Goal: Ask a question: Seek information or help from site administrators or community

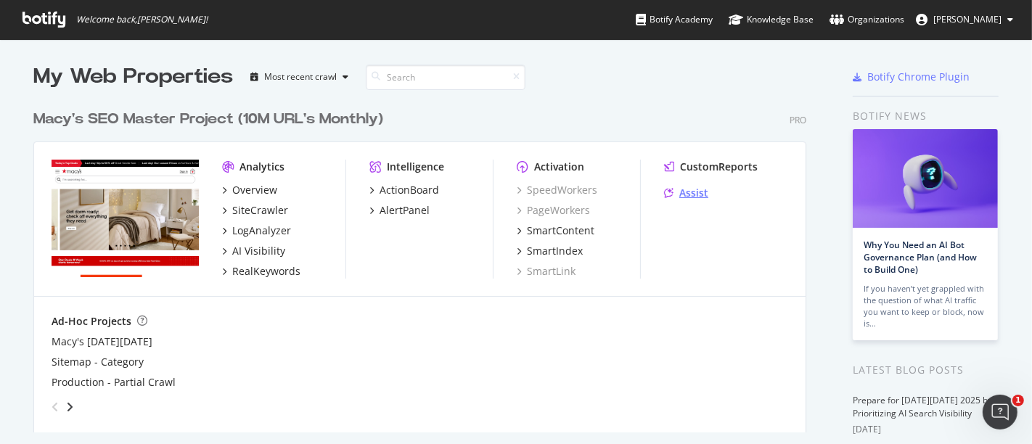
click at [667, 192] on div "Assist" at bounding box center [686, 193] width 44 height 15
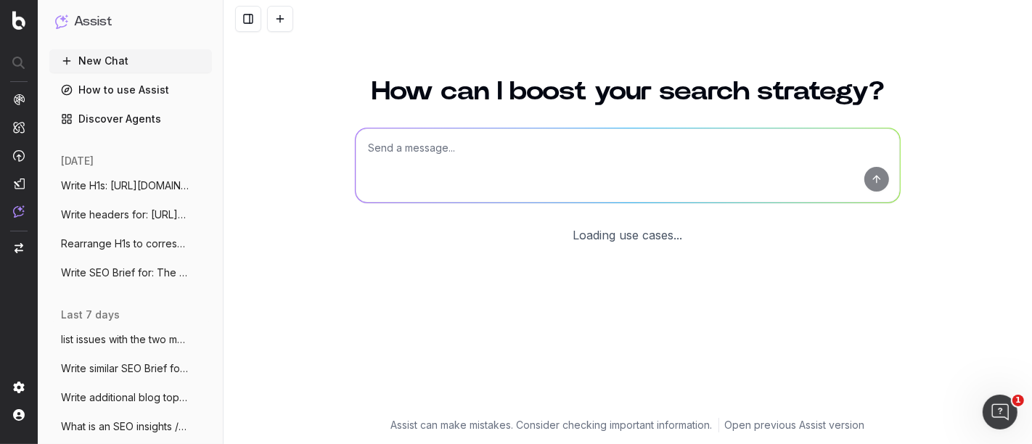
scroll to position [118, 0]
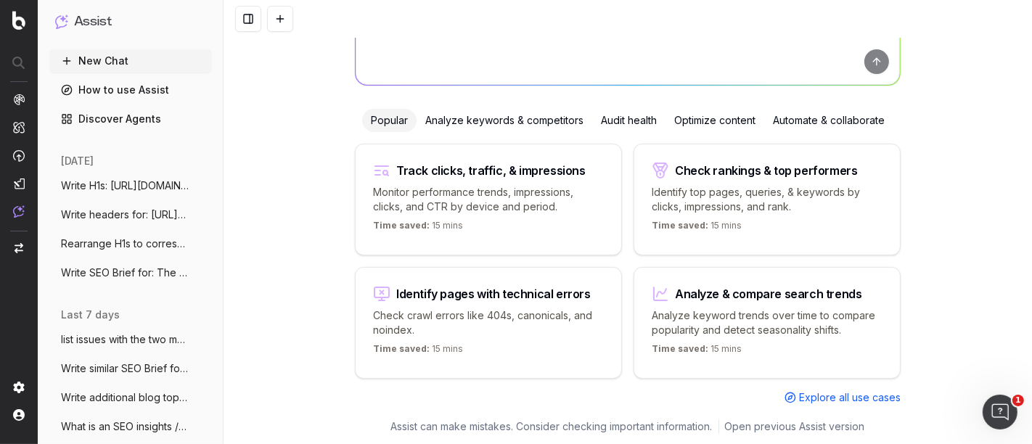
click at [118, 274] on span "Write SEO Brief for: The Power of Monoch" at bounding box center [125, 273] width 128 height 15
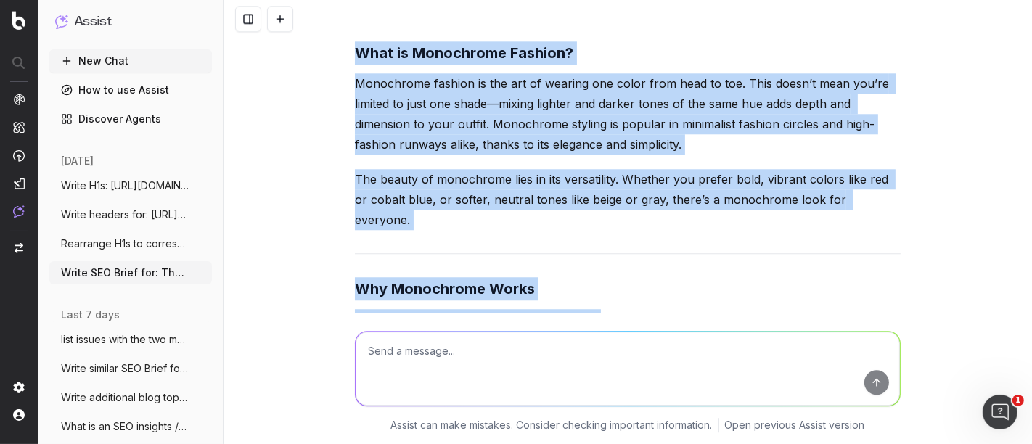
scroll to position [7532, 0]
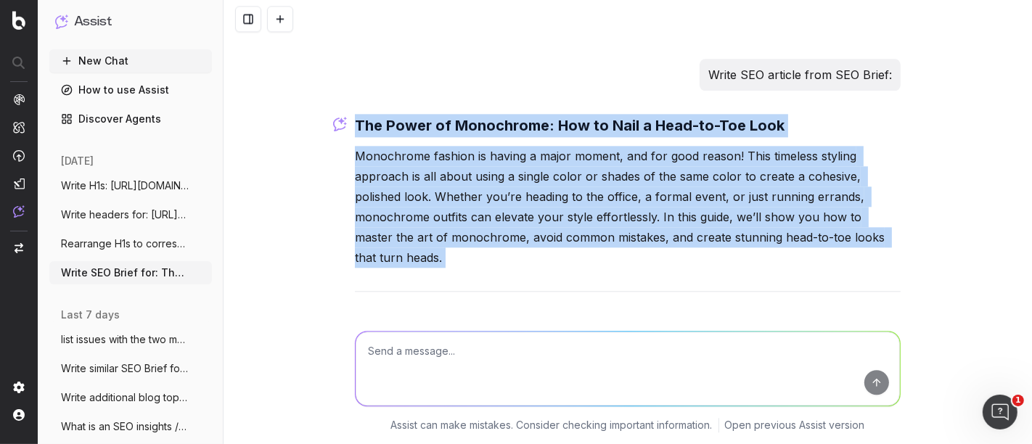
drag, startPoint x: 835, startPoint y: 177, endPoint x: 346, endPoint y: 123, distance: 491.9
copy div "The Power of Monochrome: How to Nail a Head-to-Toe Look Monochrome fashion is h…"
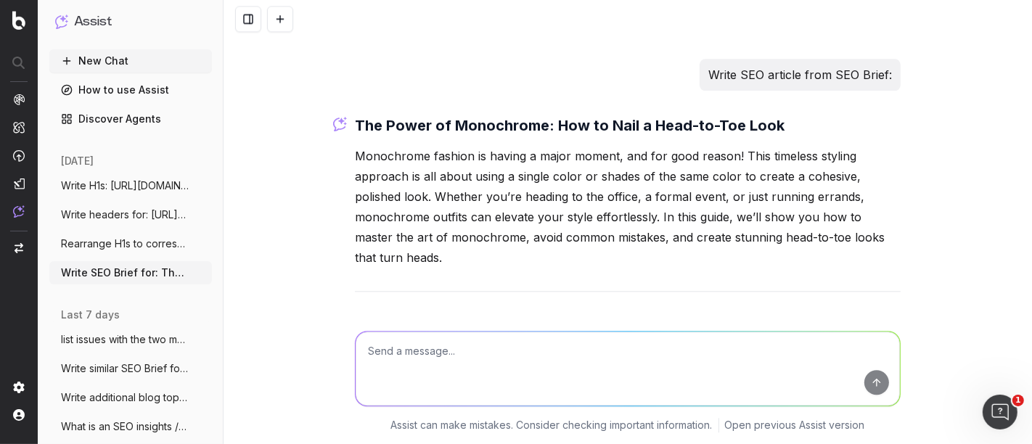
click at [437, 363] on textarea at bounding box center [627, 369] width 544 height 74
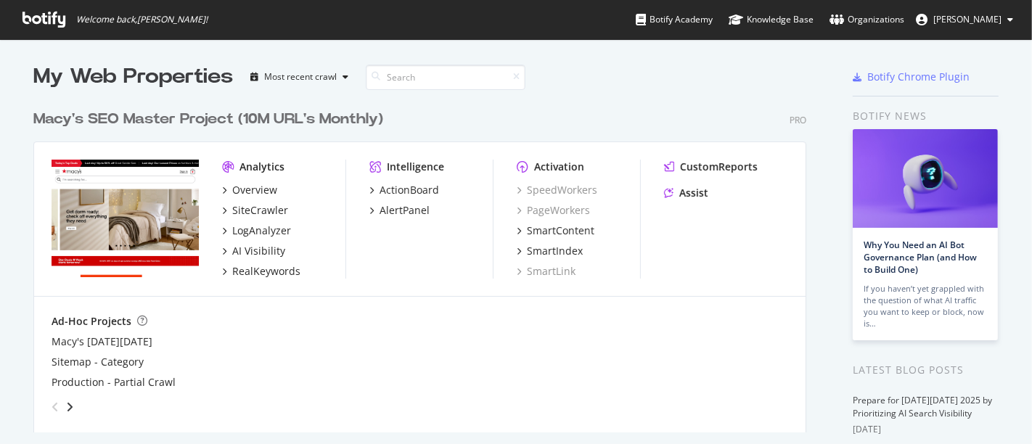
scroll to position [329, 772]
click at [688, 188] on div "Assist" at bounding box center [693, 193] width 29 height 15
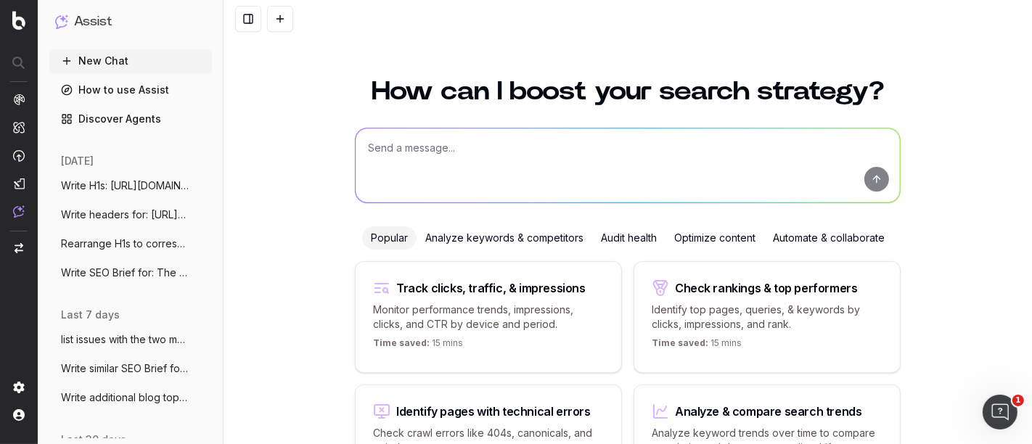
scroll to position [105, 0]
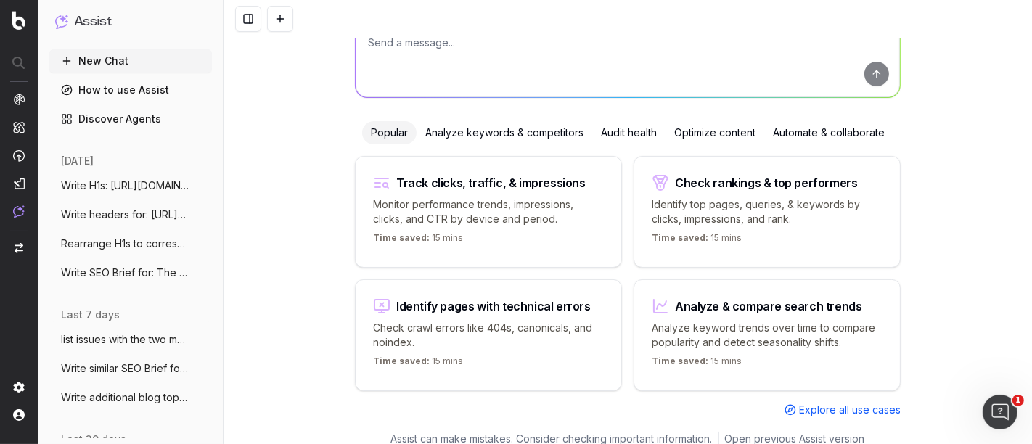
click at [435, 205] on p "Monitor performance trends, impressions, clicks, and CTR by device and period." at bounding box center [488, 211] width 231 height 29
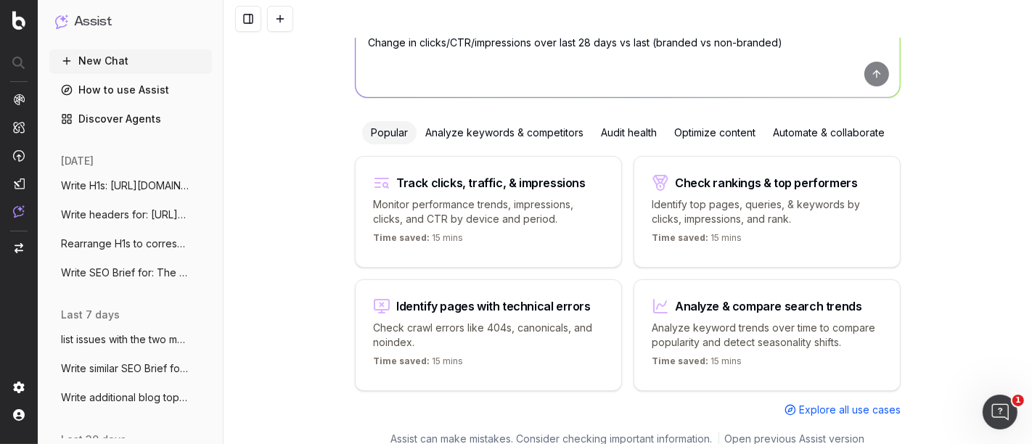
scroll to position [0, 0]
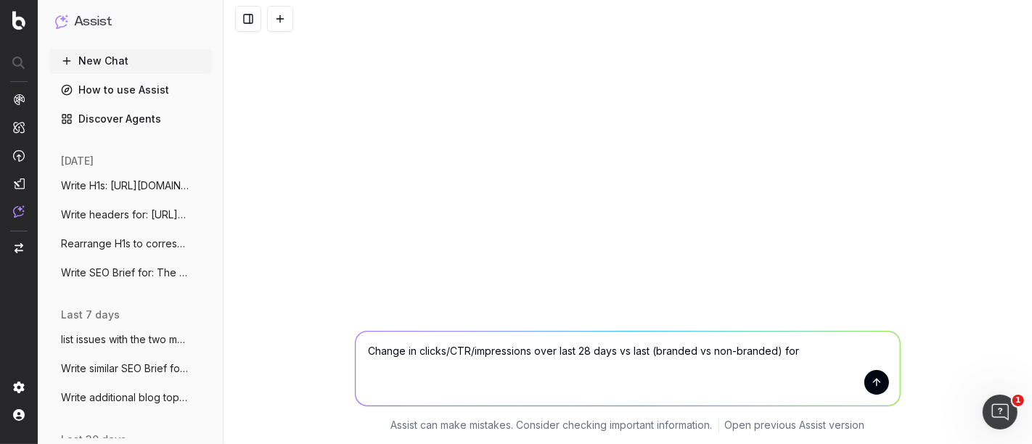
paste textarea "https://www.macys.com/s/guides/"
drag, startPoint x: 814, startPoint y: 347, endPoint x: 620, endPoint y: 354, distance: 194.6
click at [620, 354] on textarea "Change in clicks/CTR/impressions over last 28 days vs last (branded vs non-bran…" at bounding box center [627, 369] width 544 height 74
click at [642, 354] on textarea "Change in clicks/CTR/impressions over last 28 days vs last (branded vs non-bran…" at bounding box center [627, 369] width 544 height 74
click at [622, 350] on textarea "Change in clicks/CTR/impressions over last 28 days vs last (branded vs non-bran…" at bounding box center [627, 369] width 544 height 74
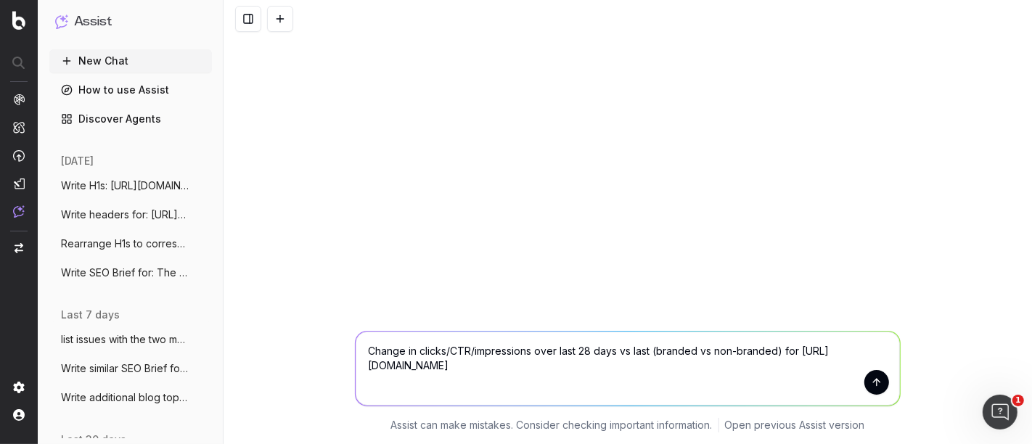
drag, startPoint x: 622, startPoint y: 350, endPoint x: 839, endPoint y: 356, distance: 216.3
click at [839, 356] on textarea "Change in clicks/CTR/impressions over last 28 days vs last (branded vs non-bran…" at bounding box center [627, 369] width 544 height 74
type textarea "Change in clicks/CTR/impressions over last 28 days: https://www.macys.com/s/gui…"
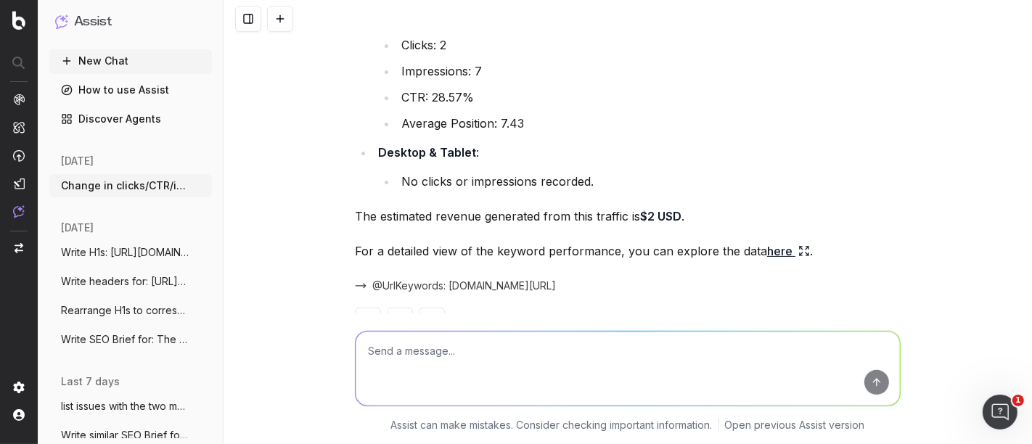
scroll to position [338, 0]
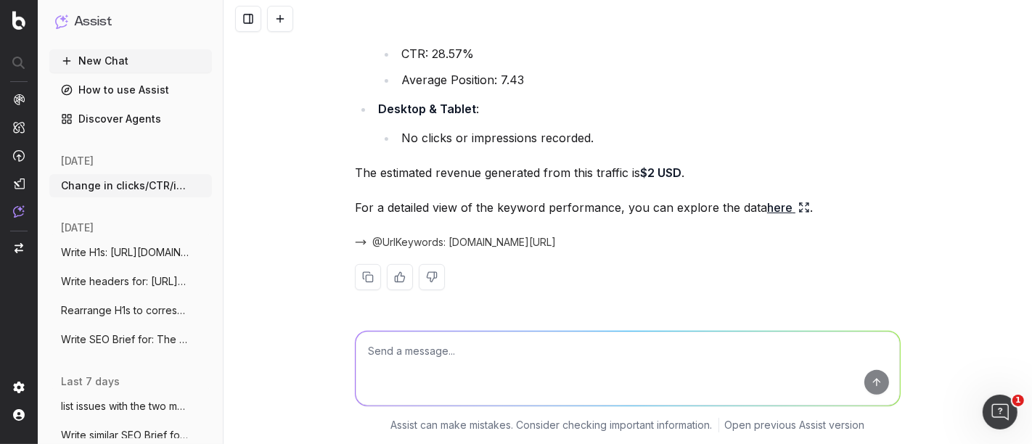
click at [429, 373] on textarea at bounding box center [627, 369] width 544 height 74
click at [411, 354] on textarea at bounding box center [627, 369] width 544 height 74
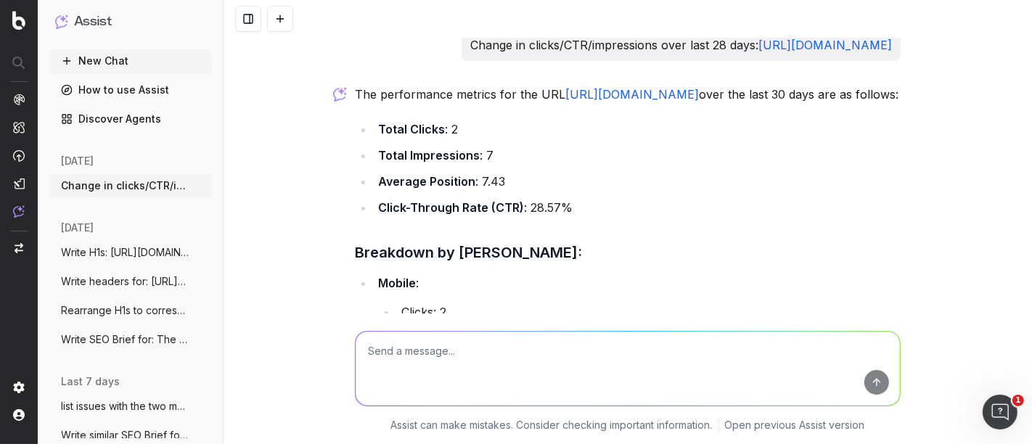
scroll to position [0, 0]
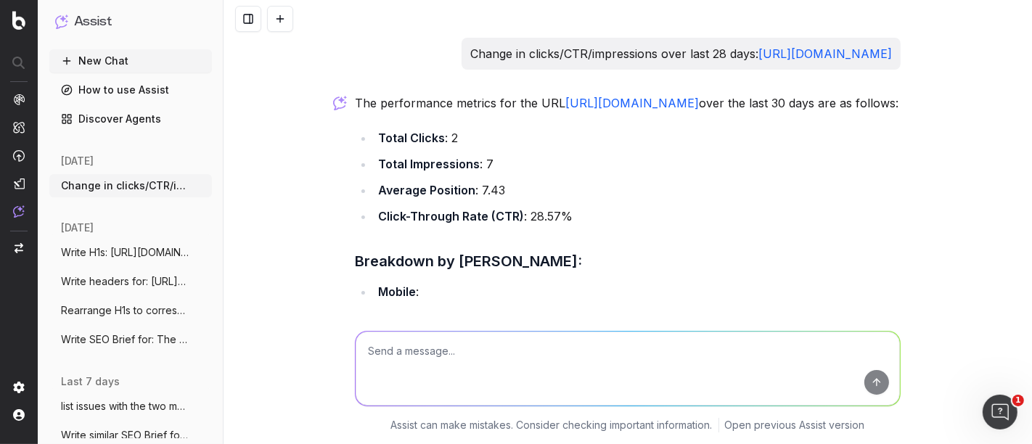
click at [446, 364] on textarea at bounding box center [627, 369] width 544 height 74
type textarea "new SEO insights"
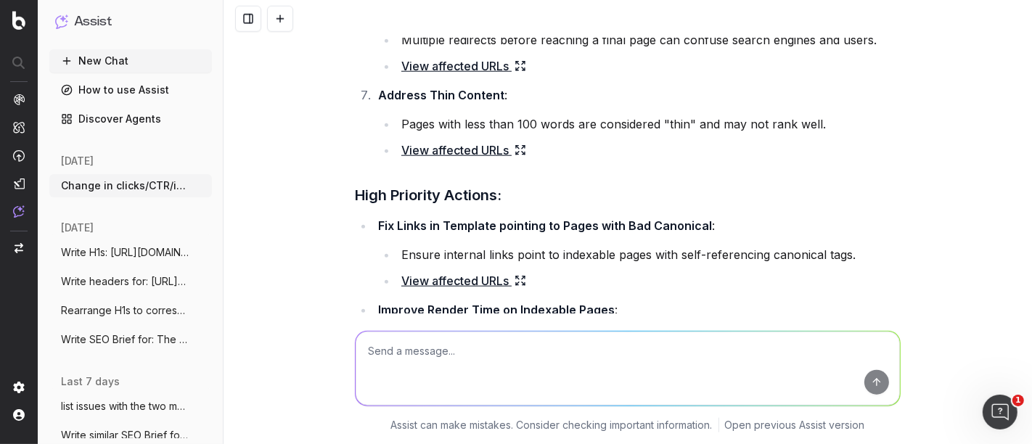
scroll to position [1243, 0]
click at [416, 161] on link "View affected URLs" at bounding box center [463, 151] width 125 height 20
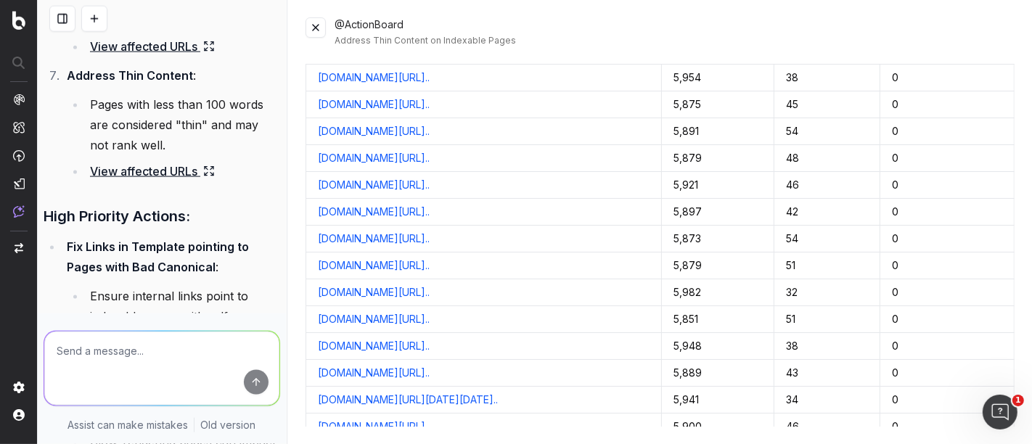
scroll to position [443, 0]
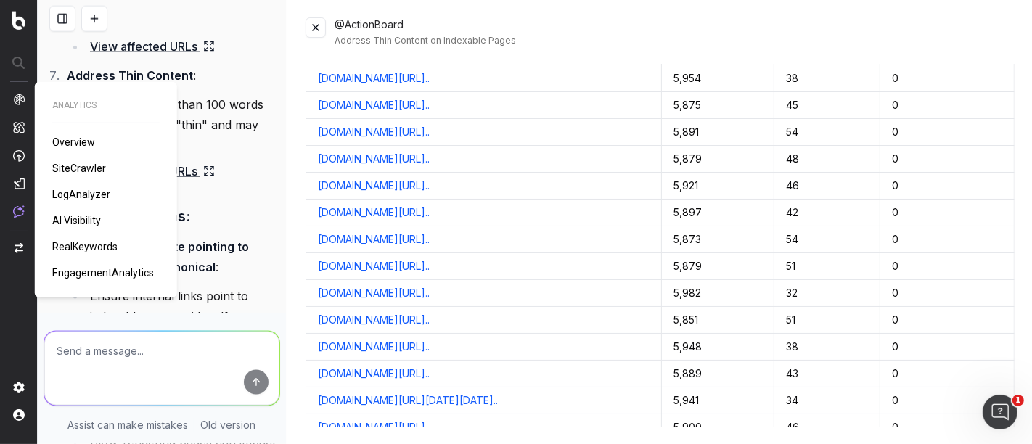
click at [84, 146] on span "Overview" at bounding box center [73, 142] width 43 height 12
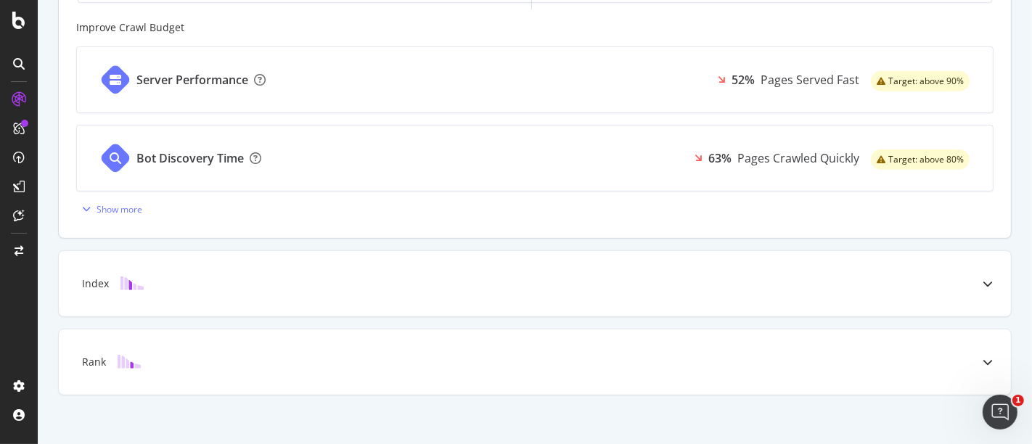
scroll to position [604, 0]
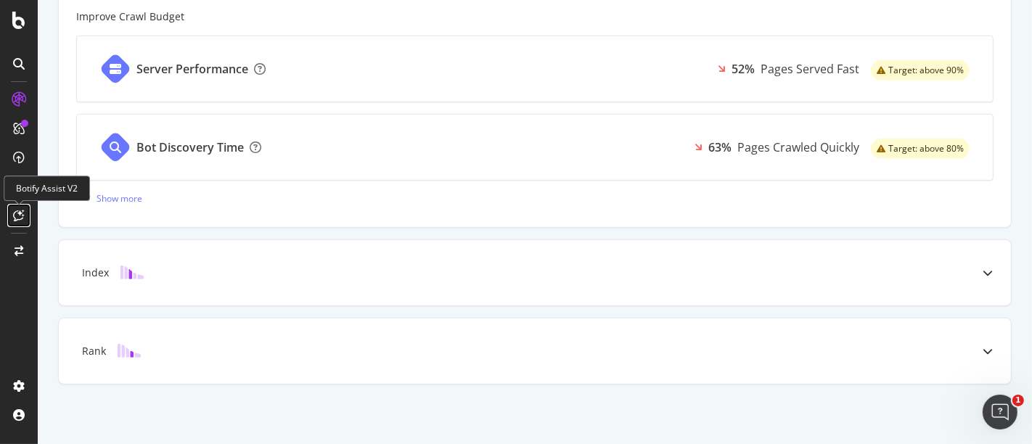
click at [18, 213] on icon at bounding box center [19, 216] width 11 height 12
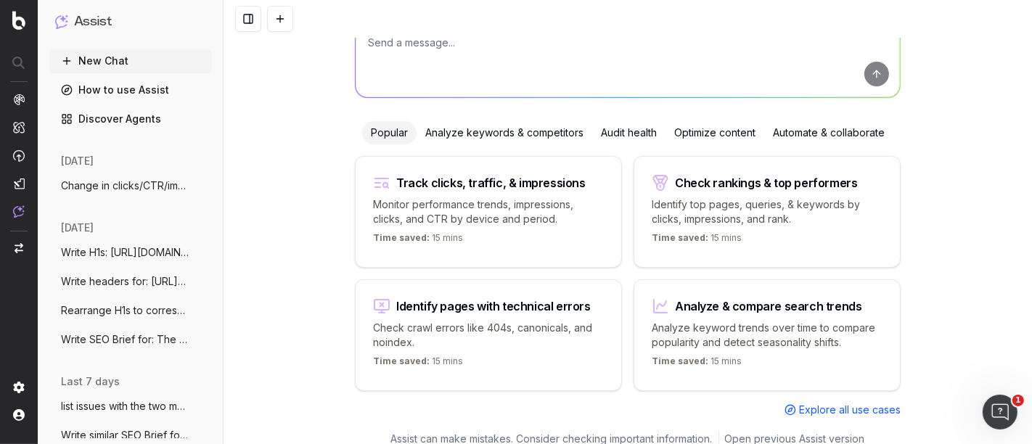
scroll to position [118, 0]
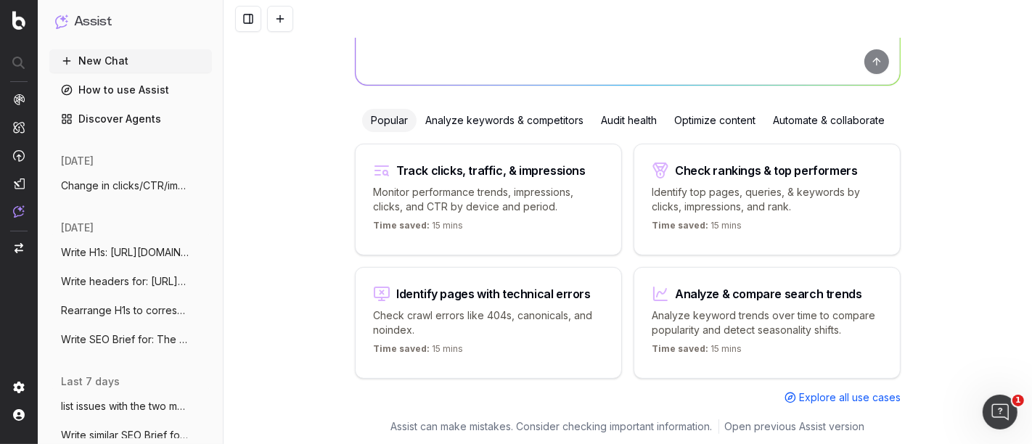
click at [775, 292] on div "Analyze & compare search trends" at bounding box center [768, 294] width 187 height 12
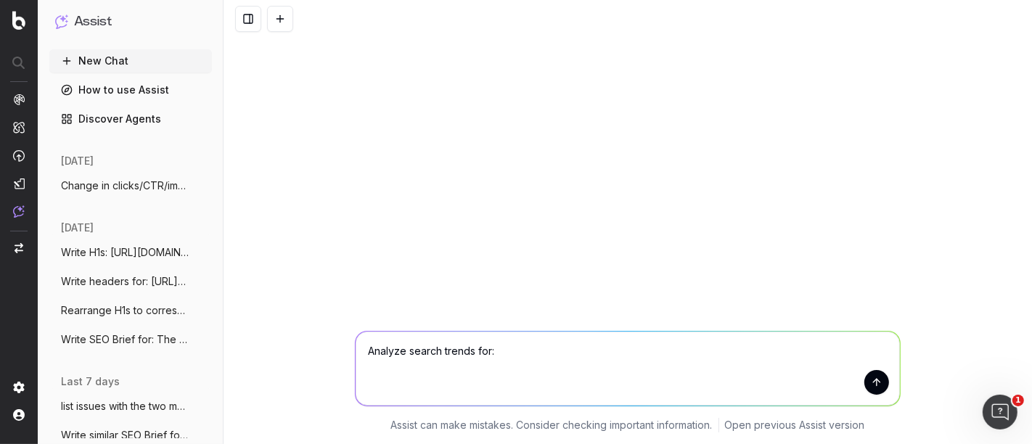
click at [511, 347] on textarea "Analyze search trends for:" at bounding box center [627, 369] width 544 height 74
paste textarea "[URL][DOMAIN_NAME]"
type textarea "Analyze search trends for: [URL][DOMAIN_NAME]"
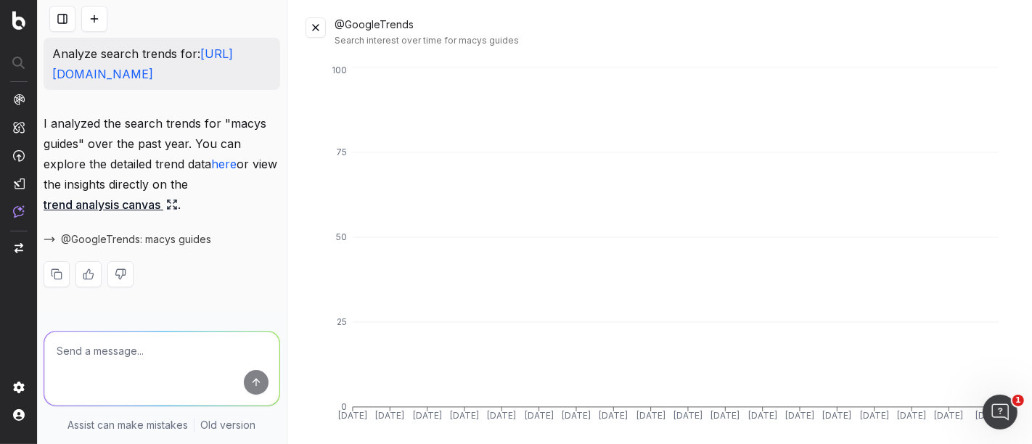
click at [313, 28] on button at bounding box center [315, 27] width 20 height 20
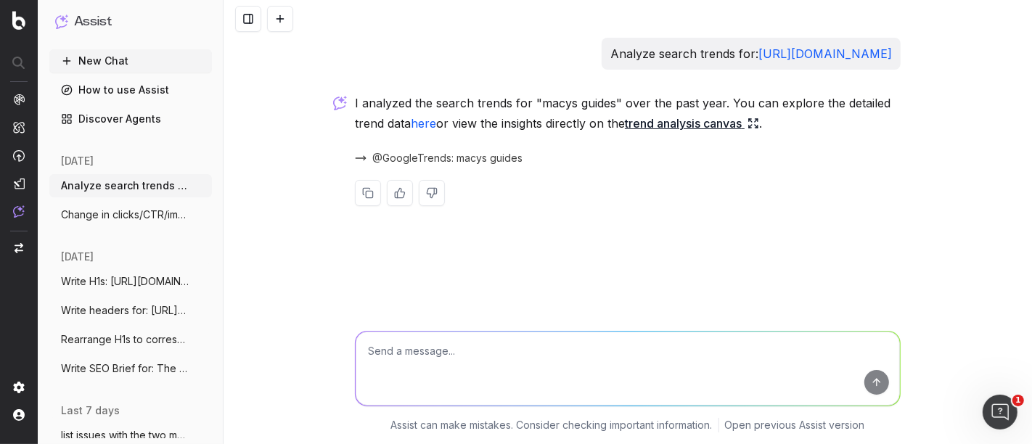
click at [446, 355] on textarea at bounding box center [627, 369] width 544 height 74
type textarea "top keyword performer"
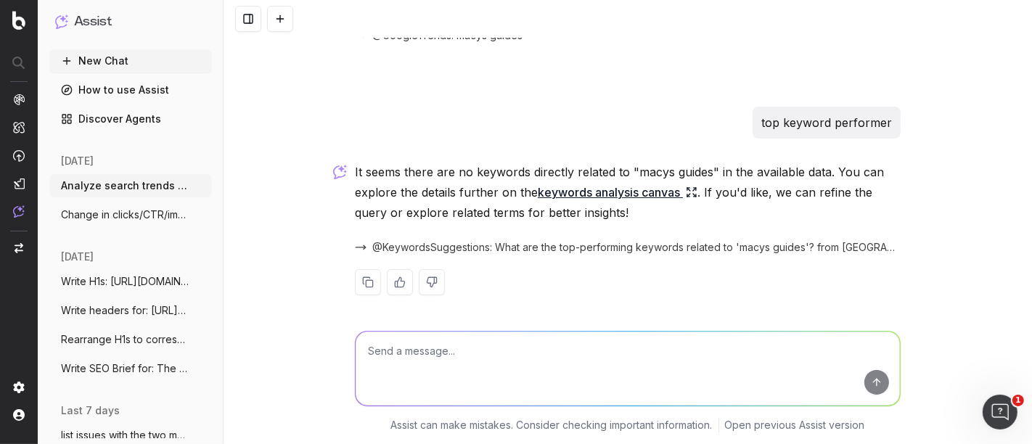
scroll to position [123, 0]
click at [427, 347] on textarea at bounding box center [627, 369] width 544 height 74
type textarea "what is an blog article opportunity"
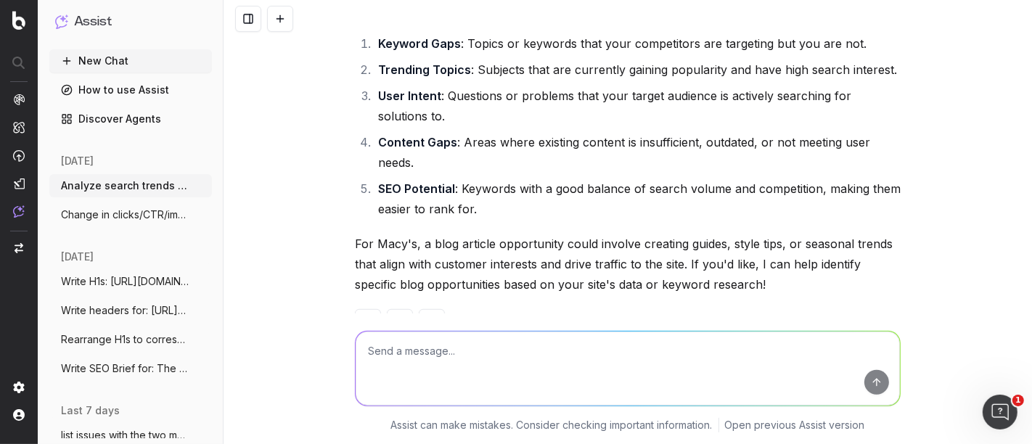
scroll to position [561, 0]
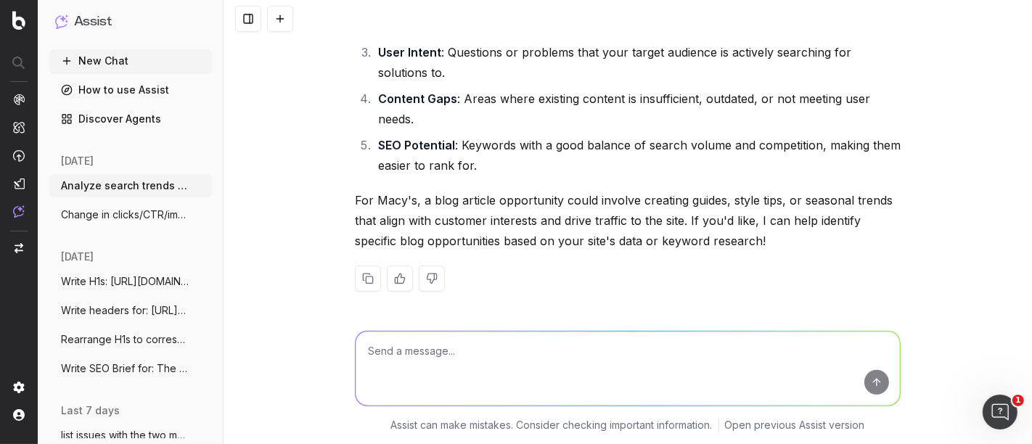
click at [493, 363] on textarea at bounding box center [627, 369] width 544 height 74
type textarea "recommended blog article opportunity"
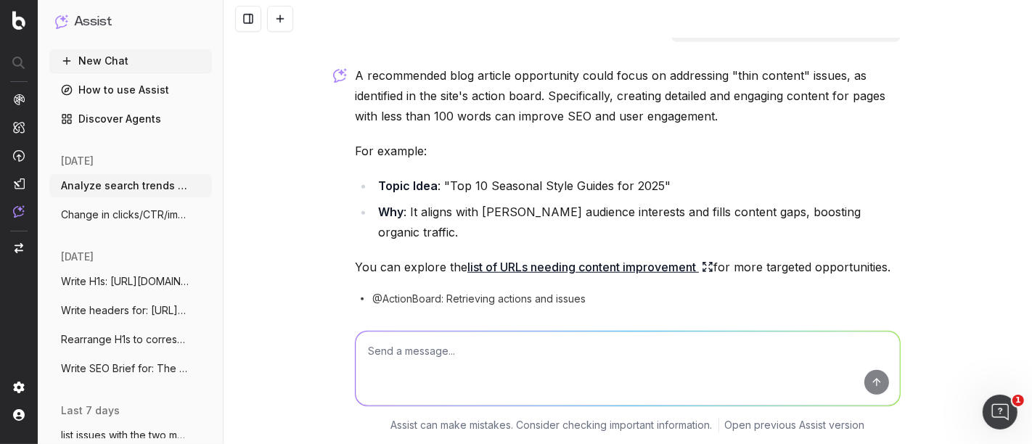
scroll to position [865, 0]
click at [582, 258] on link "list of URLs needing content improvement" at bounding box center [590, 268] width 246 height 20
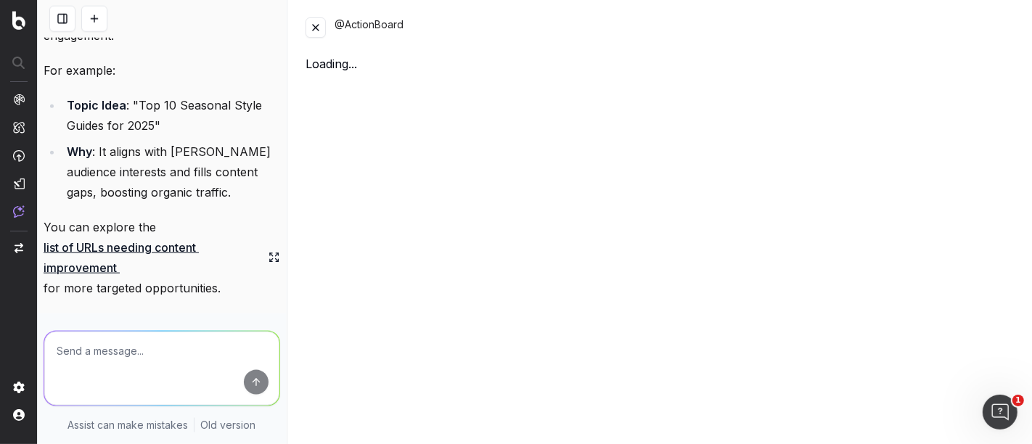
scroll to position [1353, 0]
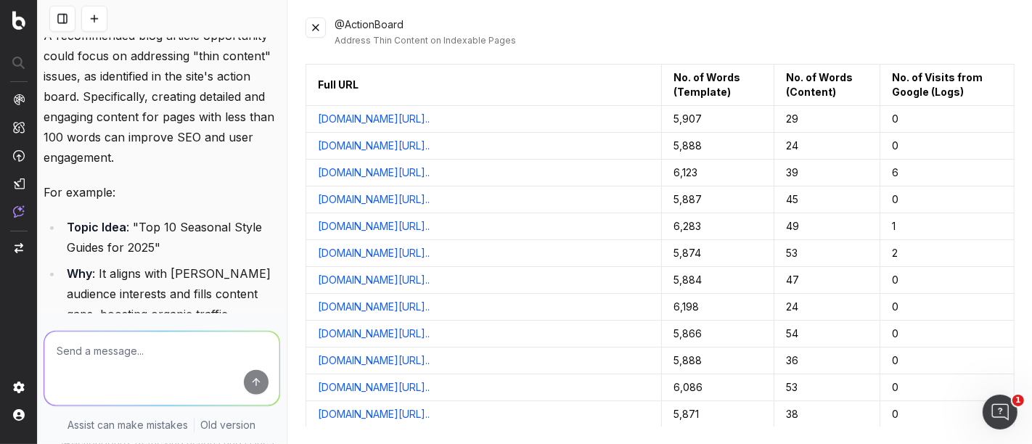
click at [113, 369] on textarea at bounding box center [161, 369] width 235 height 74
type textarea "SEO cool things we can do to optimize"
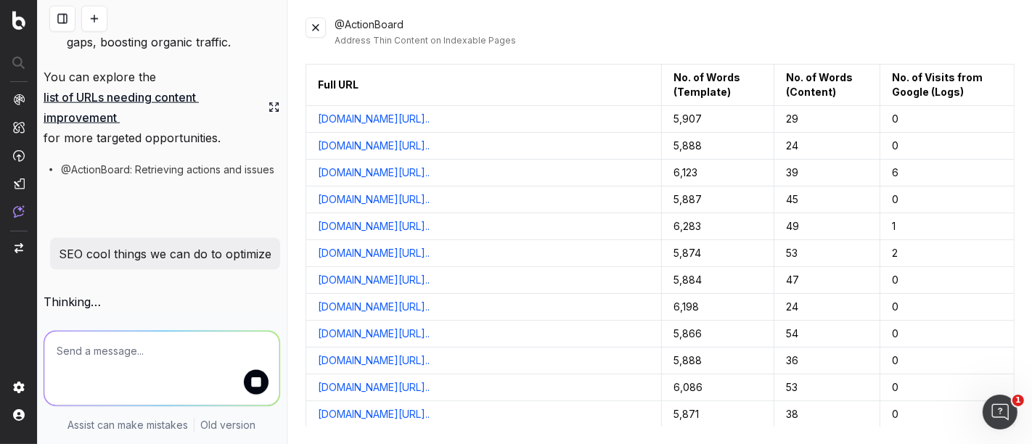
scroll to position [1705, 0]
click at [313, 35] on button at bounding box center [315, 27] width 20 height 20
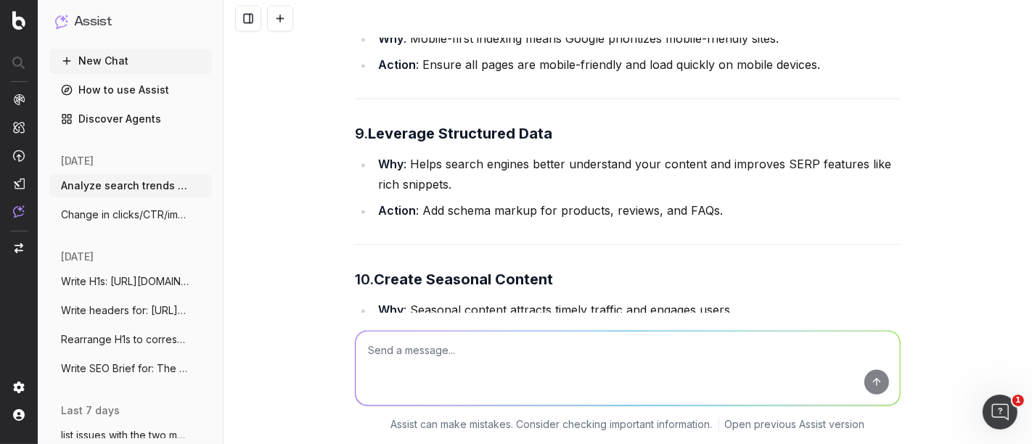
scroll to position [2435, 0]
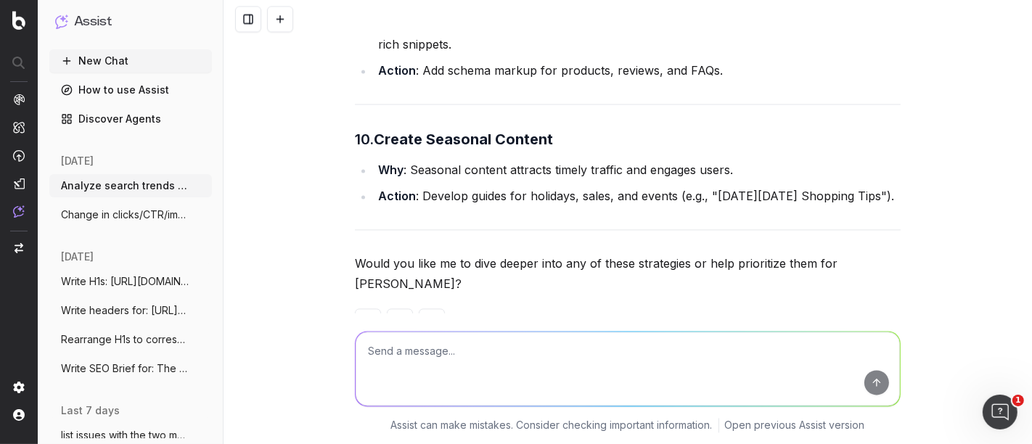
click at [400, 365] on textarea at bounding box center [627, 369] width 544 height 74
paste textarea "https://www.nordstrom.com/browse/content/nordstromxnike?campaign=0825nxn-merch-…"
type textarea "quick explaination of utilizing brand campaigns as a blog article: https://www.…"
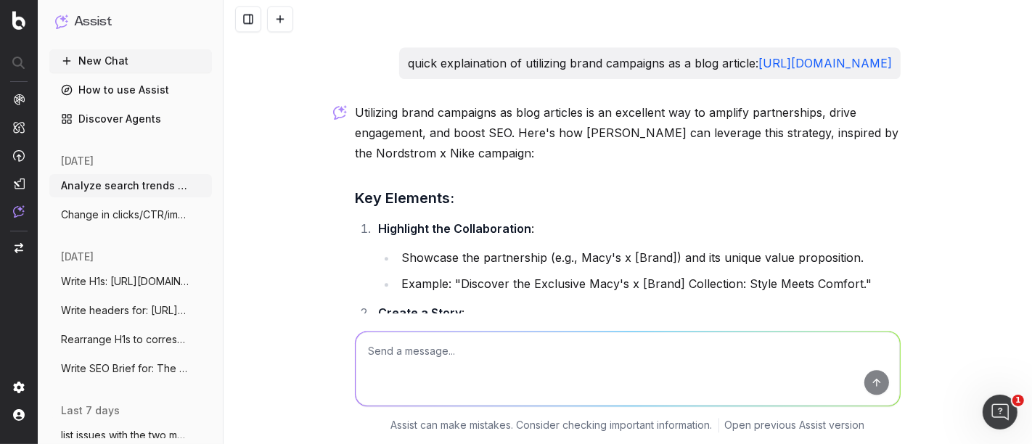
scroll to position [2747, 0]
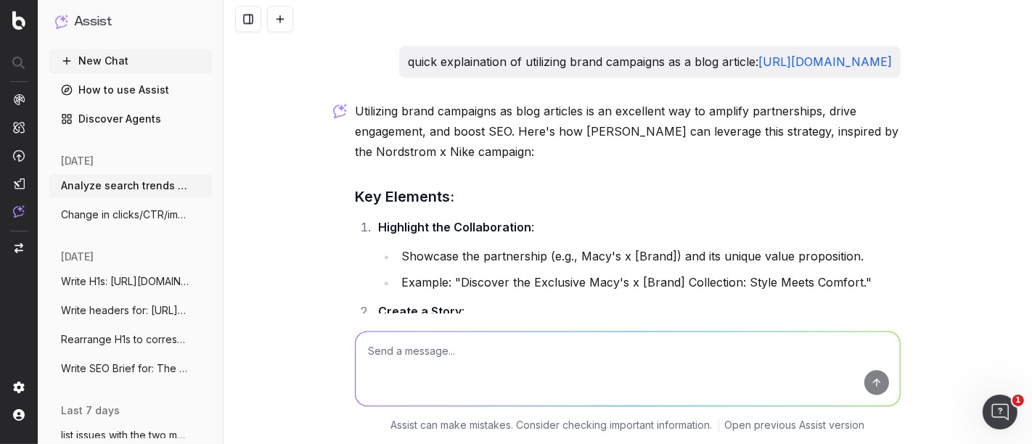
click at [529, 352] on textarea at bounding box center [627, 369] width 544 height 74
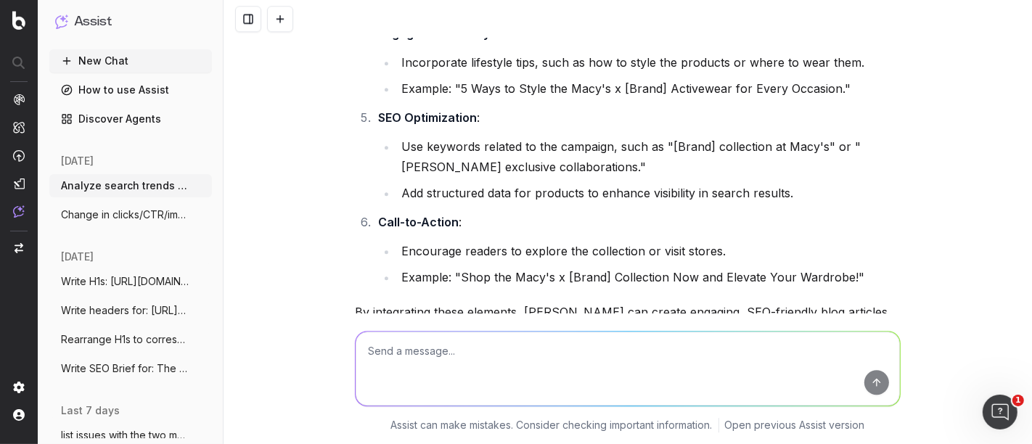
scroll to position [3323, 0]
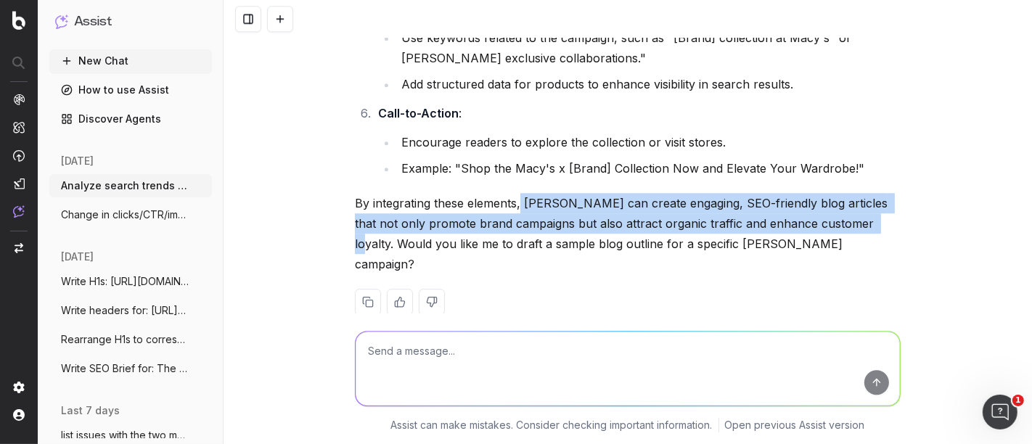
drag, startPoint x: 516, startPoint y: 198, endPoint x: 831, endPoint y: 221, distance: 316.4
click at [831, 221] on p "By integrating these elements, Macy's can create engaging, SEO-friendly blog ar…" at bounding box center [628, 233] width 546 height 81
copy p "Macy's can create engaging, SEO-friendly blog articles that not only promote br…"
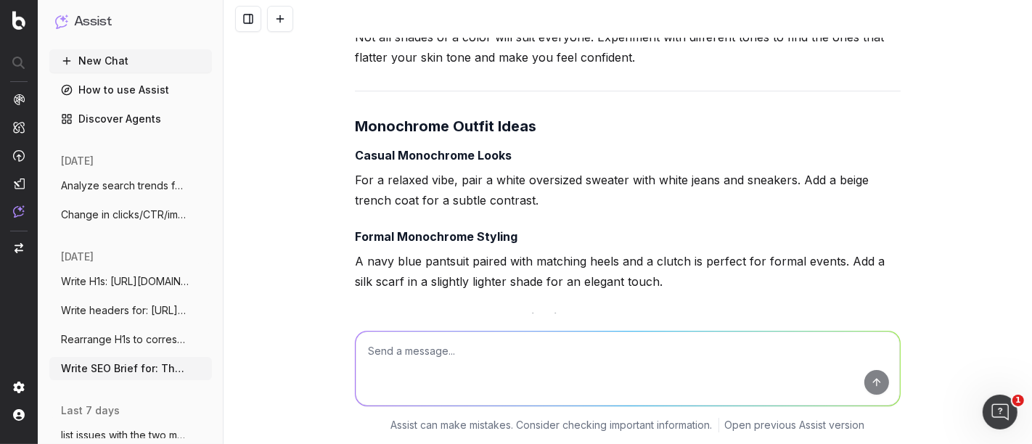
scroll to position [9484, 0]
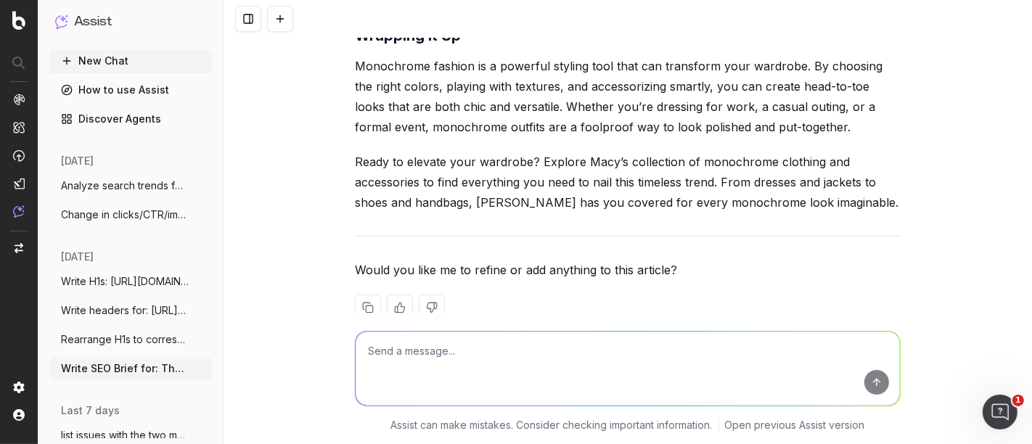
click at [428, 346] on textarea at bounding box center [627, 369] width 544 height 74
type textarea "expand"
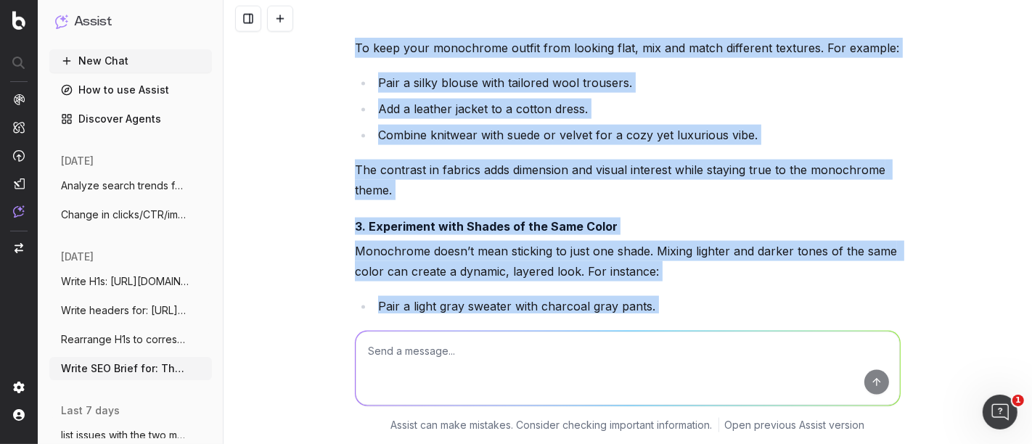
scroll to position [10784, 0]
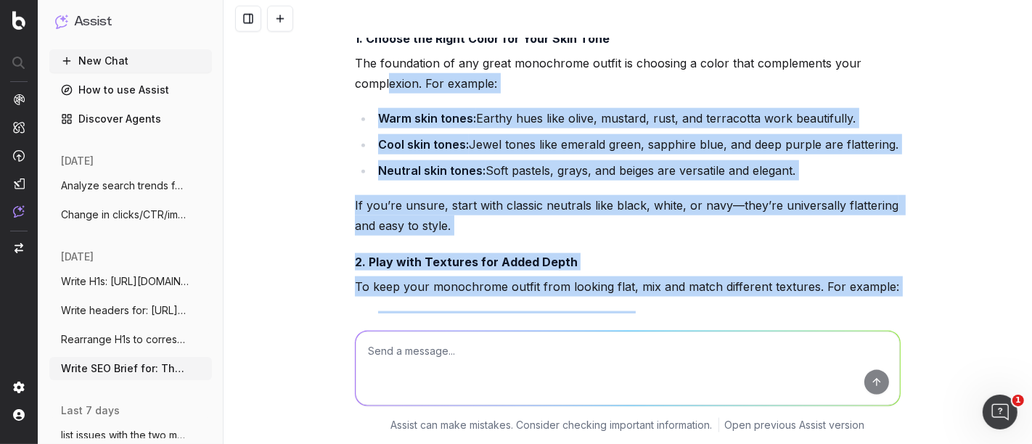
drag, startPoint x: 828, startPoint y: 168, endPoint x: 381, endPoint y: 59, distance: 460.6
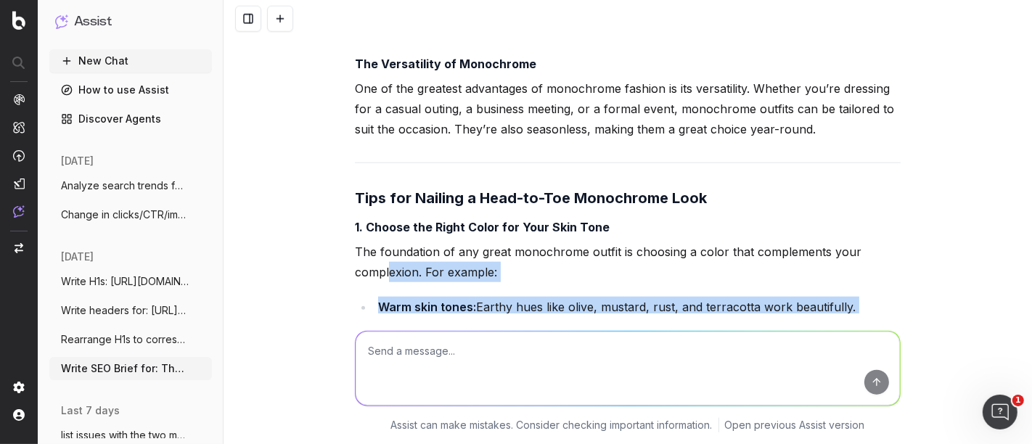
scroll to position [10595, 0]
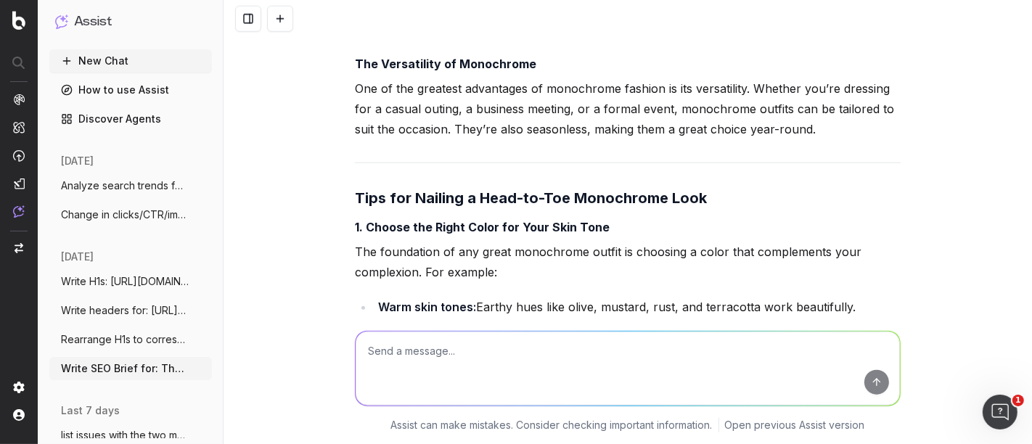
click at [425, 383] on textarea at bounding box center [627, 369] width 544 height 74
paste textarea "• All titles and section header are sentence case • Try to be mindful of repeti…"
type textarea "Revise: • All titles and section header are sentence case • Try to be mindful o…"
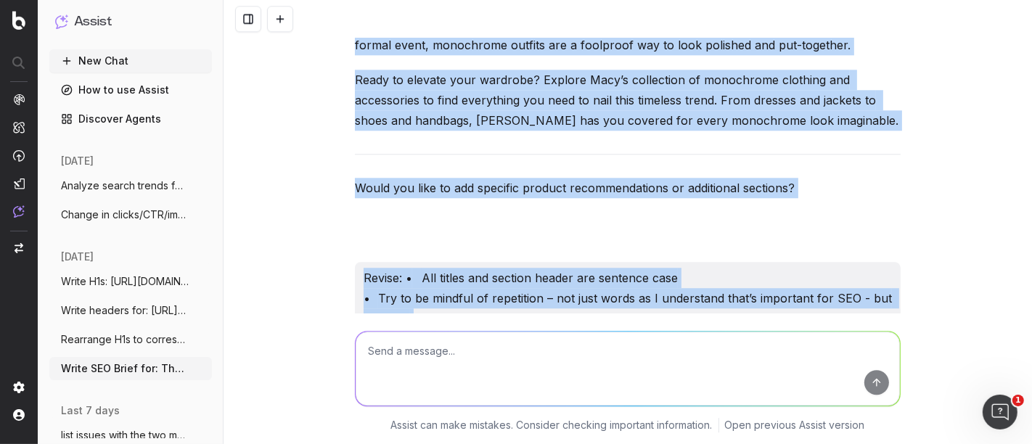
scroll to position [12322, 0]
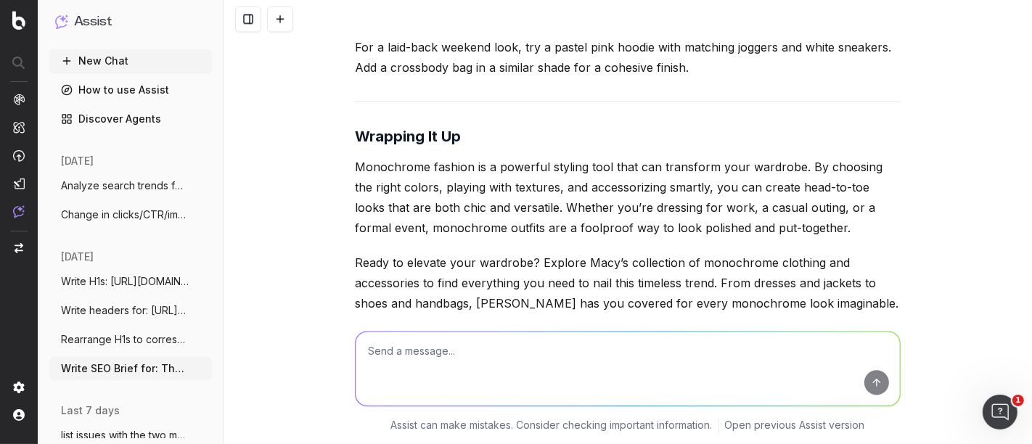
drag, startPoint x: 839, startPoint y: 258, endPoint x: 310, endPoint y: 359, distance: 537.8
click at [310, 359] on div "Write SEO Brief for: The Power of Monochrome: How to Nail a Head-to-Toe Look He…" at bounding box center [627, 222] width 808 height 444
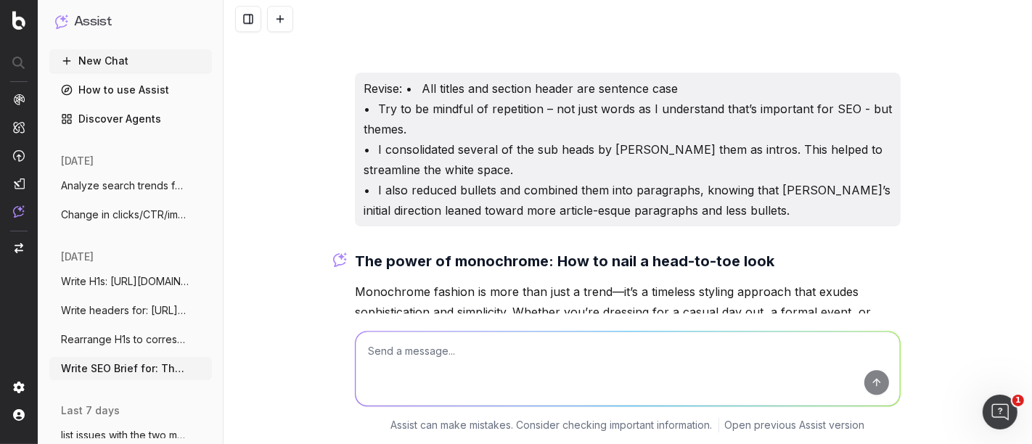
scroll to position [12757, 0]
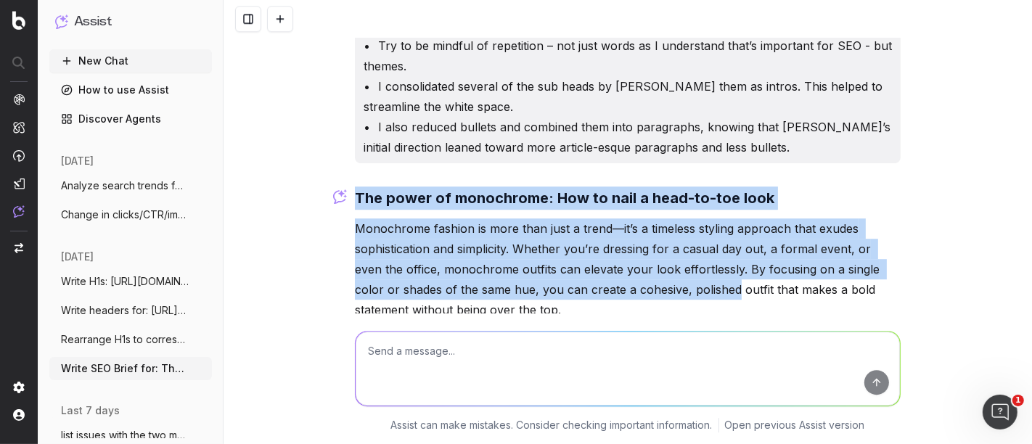
drag, startPoint x: 347, startPoint y: 165, endPoint x: 680, endPoint y: 254, distance: 345.4
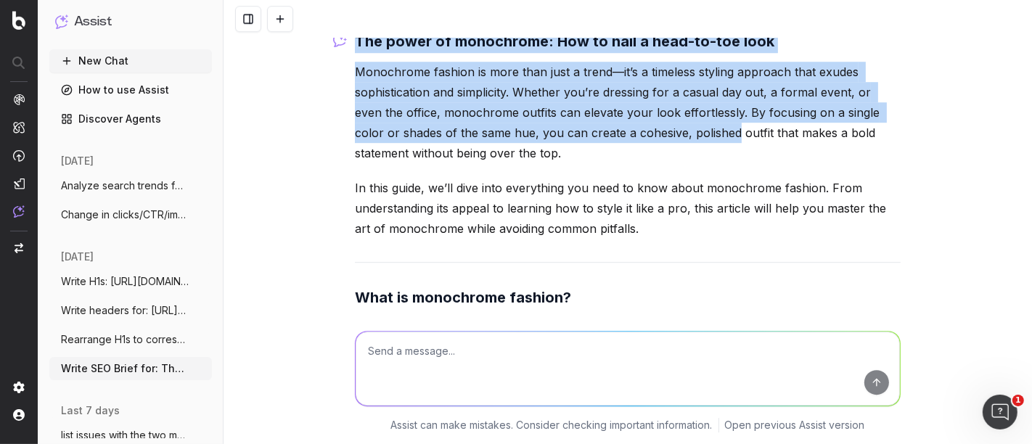
scroll to position [12913, 0]
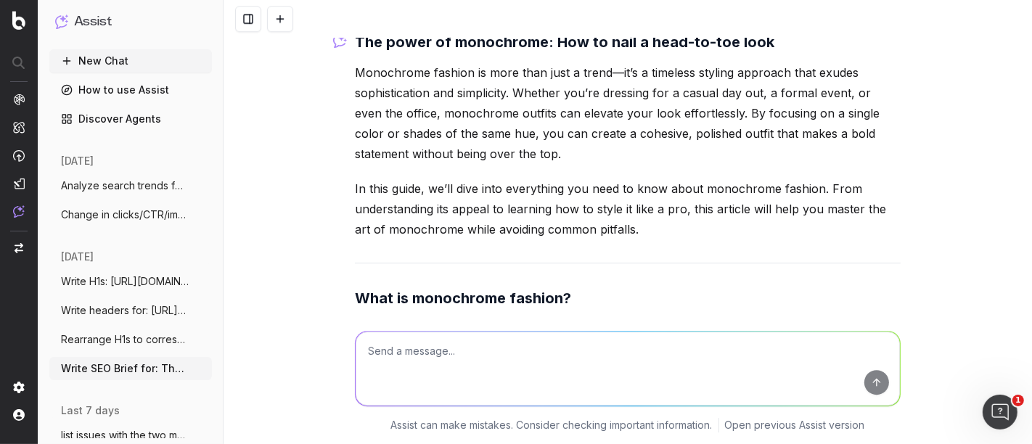
click at [559, 178] on p "In this guide, we’ll dive into everything you need to know about monochrome fas…" at bounding box center [628, 208] width 546 height 61
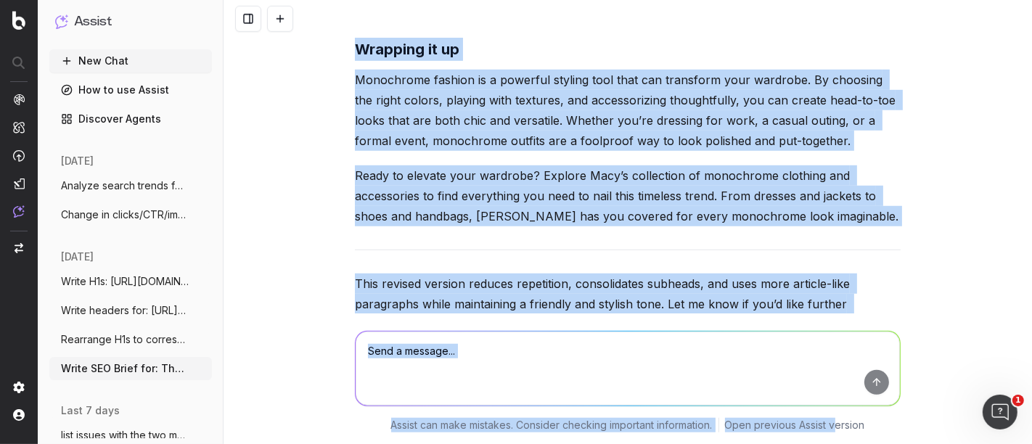
scroll to position [14827, 0]
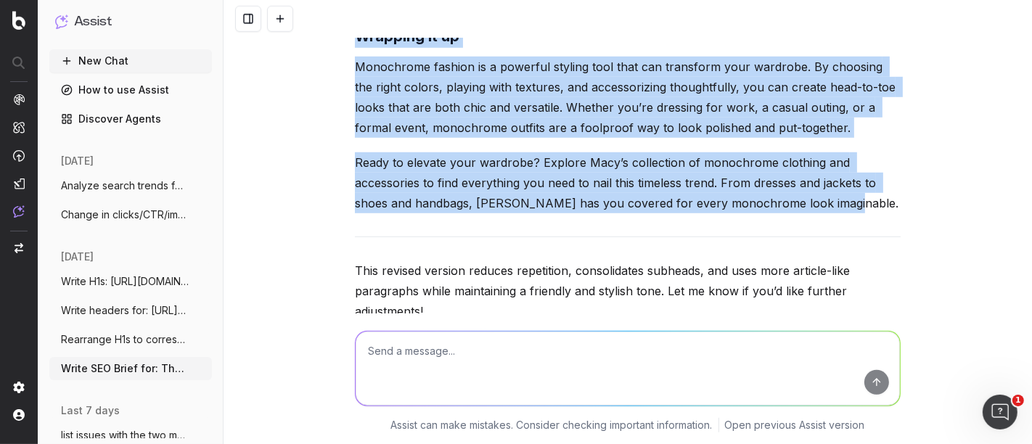
drag, startPoint x: 351, startPoint y: 128, endPoint x: 830, endPoint y: 173, distance: 480.8
copy div "Lor ipsum do sitametcon: Adi el sedd e temp-in-utl etdo Magnaaliqu enimadm ve q…"
